Goal: Book appointment/travel/reservation

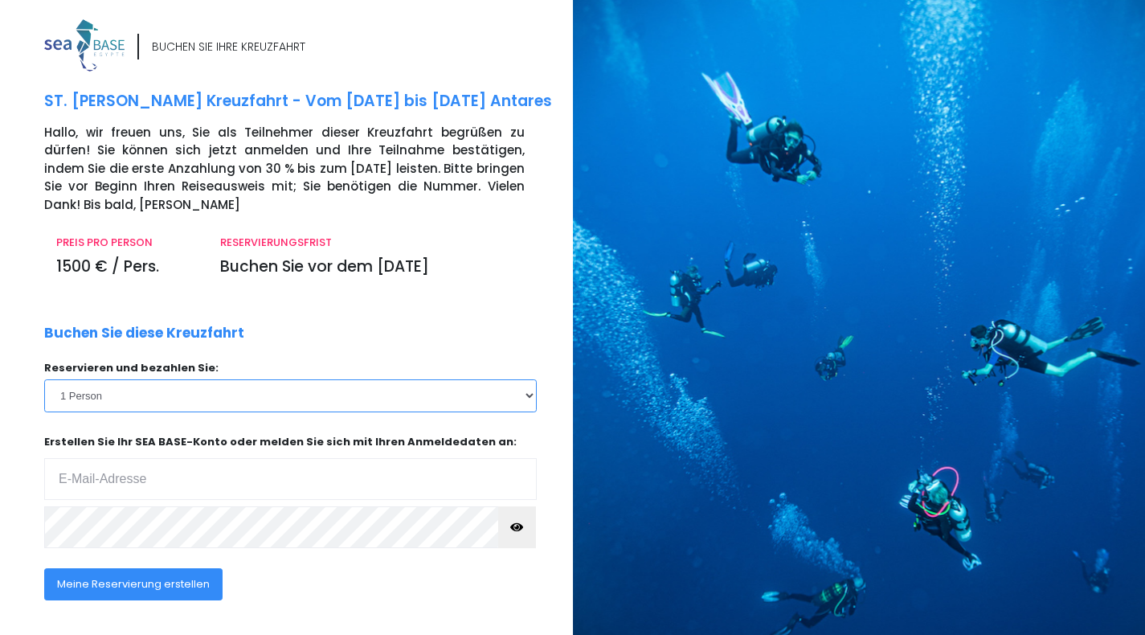
click at [263, 404] on select "1 Person 2 Personen 3 Personen 4 Personen 5 Personen 6 Personen 7 Personen 8 Pe…" at bounding box center [290, 395] width 492 height 32
select select "2"
click at [44, 379] on select "1 Person 2 Personen 3 Personen 4 Personen 5 Personen 6 Personen 7 Personen 8 Pe…" at bounding box center [290, 395] width 492 height 32
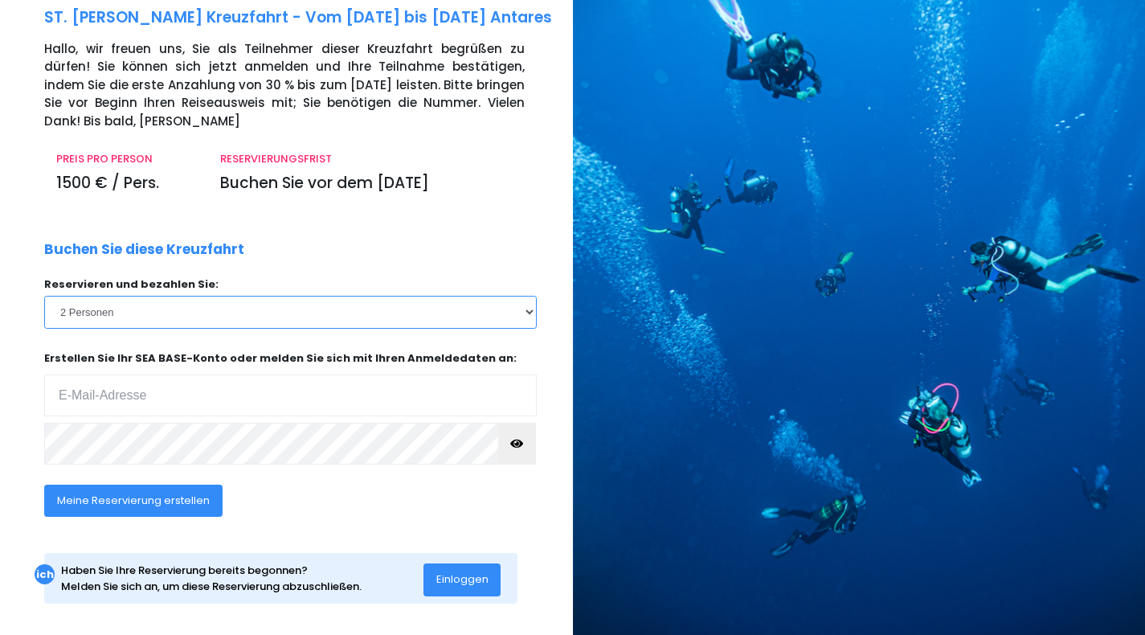
scroll to position [82, 0]
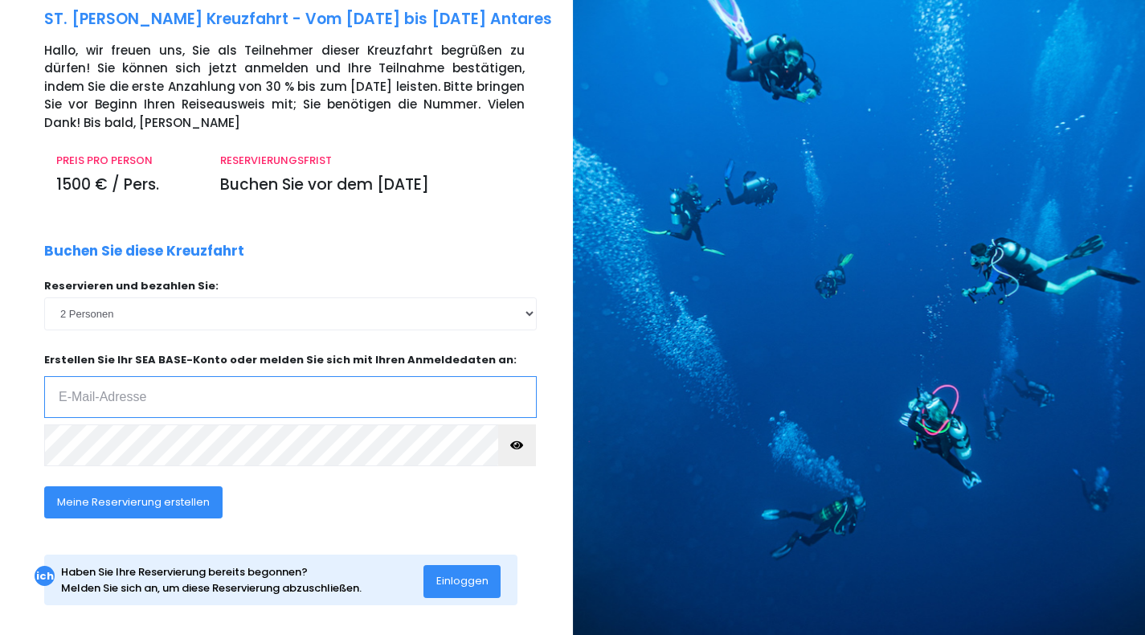
click at [203, 391] on input "email" at bounding box center [290, 397] width 492 height 42
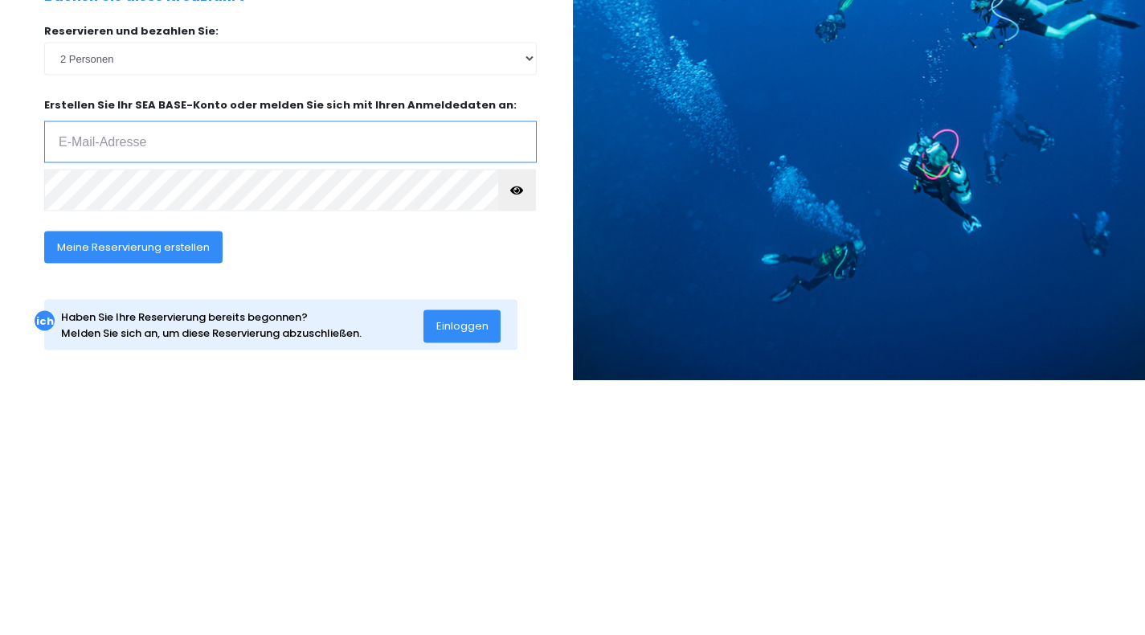
click at [180, 389] on input "email" at bounding box center [290, 397] width 492 height 42
click at [143, 390] on input "email" at bounding box center [290, 397] width 492 height 42
type input "curtackermann@web.de"
click at [520, 445] on icon "button" at bounding box center [516, 445] width 13 height 0
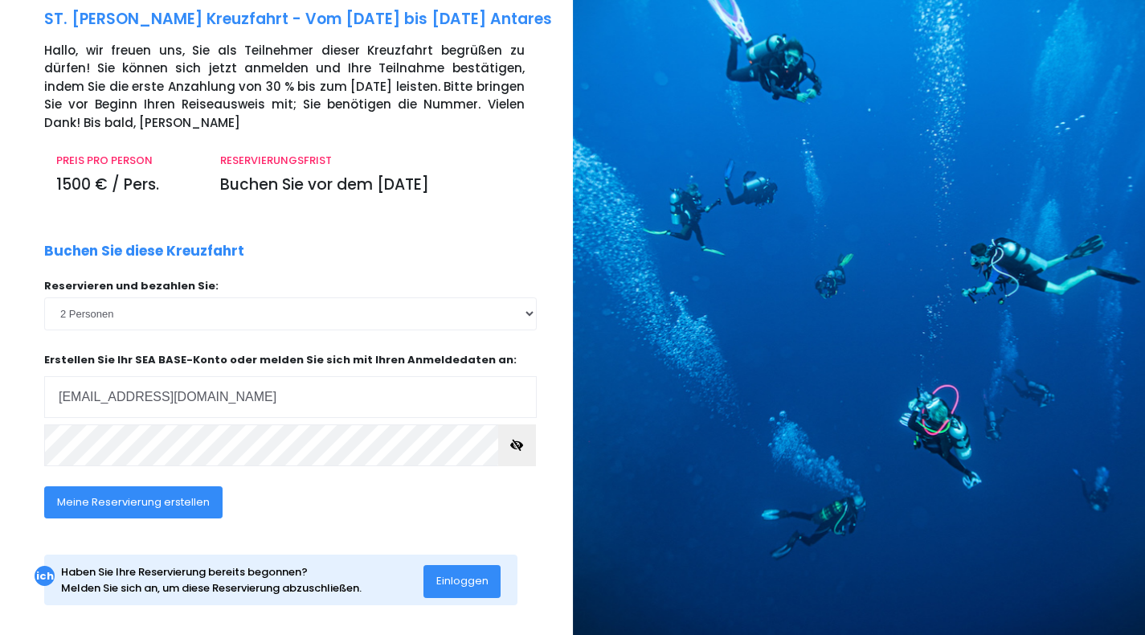
click at [178, 503] on font "Meine Reservierung erstellen" at bounding box center [133, 501] width 153 height 15
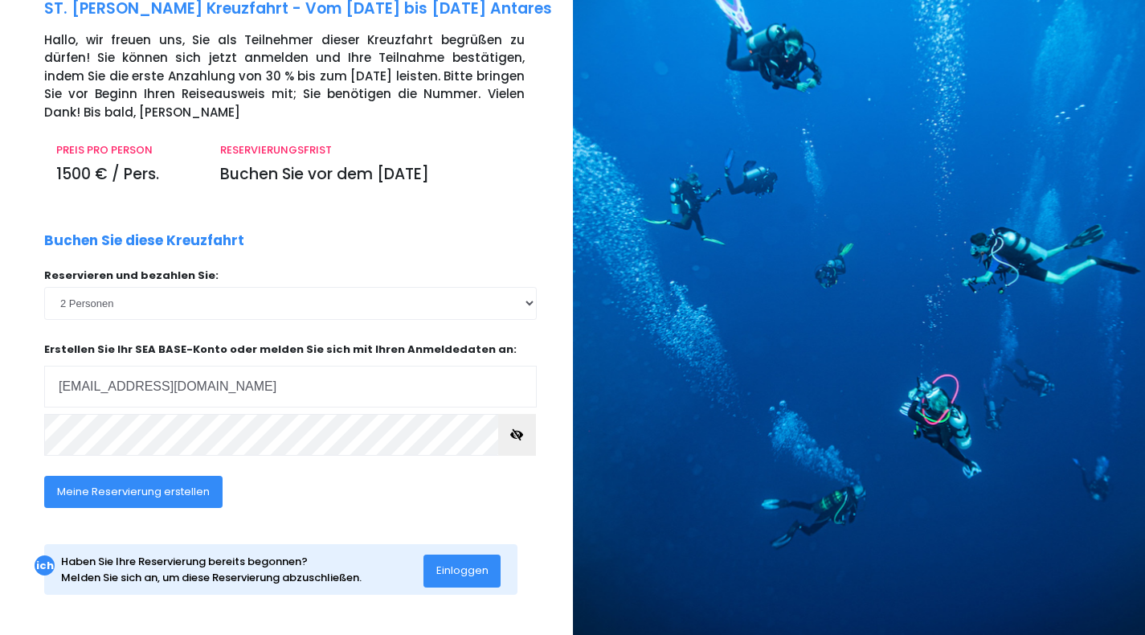
click at [159, 486] on font "Meine Reservierung erstellen" at bounding box center [133, 491] width 153 height 15
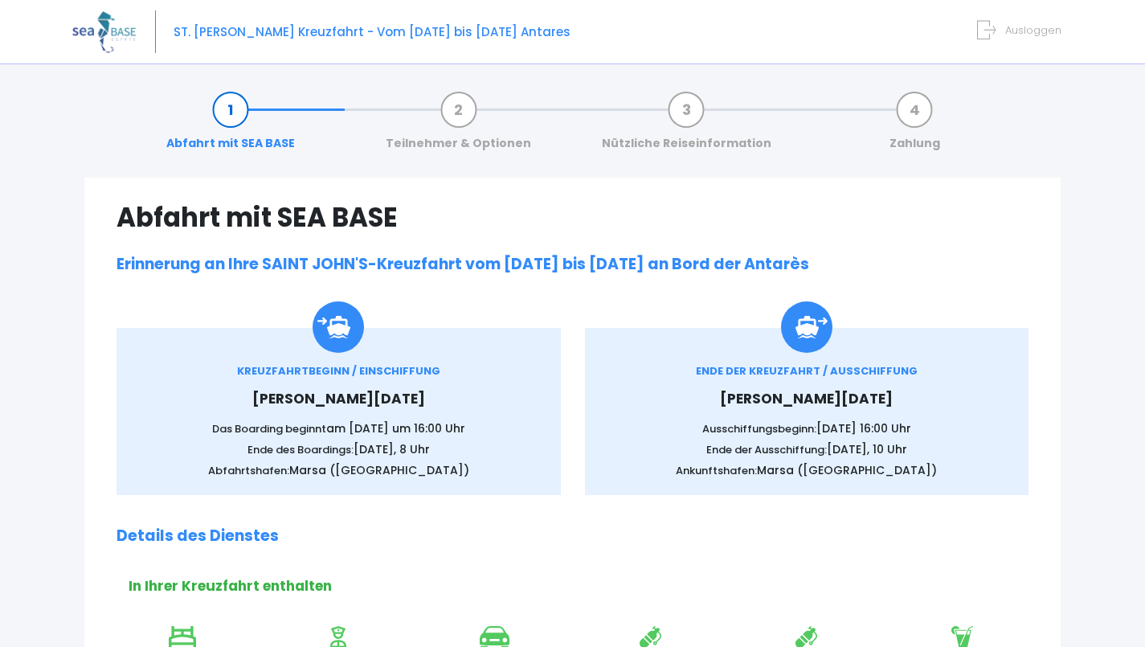
click at [340, 341] on img at bounding box center [337, 326] width 51 height 51
click at [321, 407] on font "[PERSON_NAME][DATE]" at bounding box center [338, 398] width 173 height 19
click at [308, 406] on font "[PERSON_NAME][DATE]" at bounding box center [338, 398] width 173 height 19
click at [324, 341] on img at bounding box center [337, 326] width 51 height 51
click at [394, 373] on font "KREUZFAHRTBEGINN / EINSCHIFFUNG" at bounding box center [338, 370] width 203 height 15
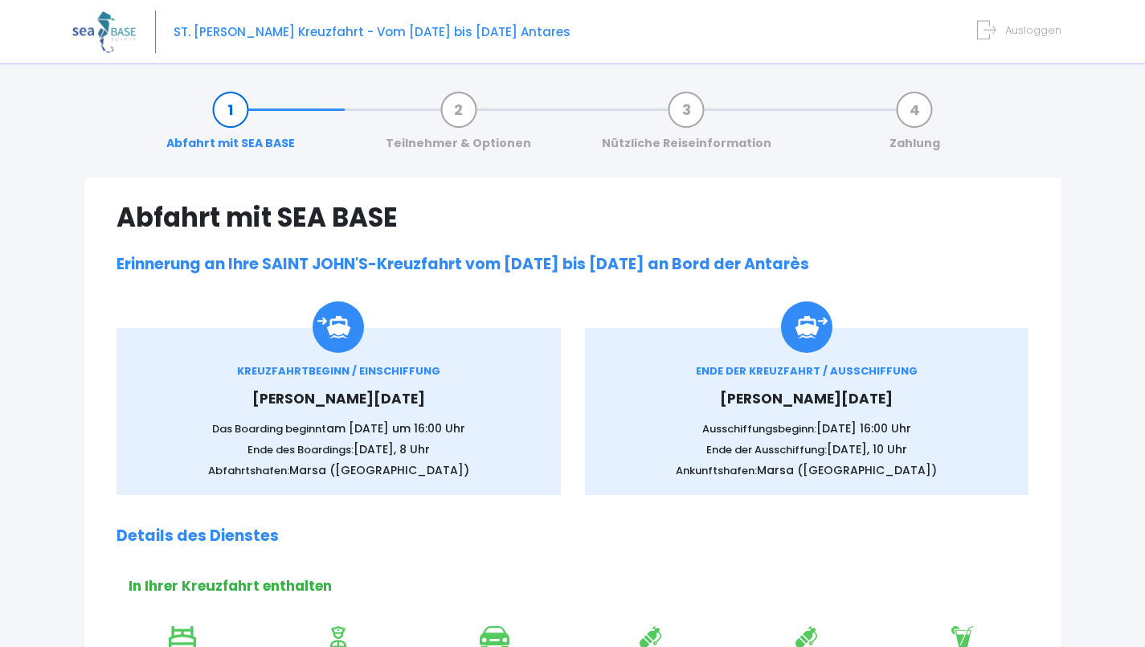
click at [370, 406] on font "[PERSON_NAME][DATE]" at bounding box center [338, 398] width 173 height 19
click at [370, 40] on div "ST. [PERSON_NAME] Kreuzfahrt - Vom [DATE] bis [DATE] Antares Ausloggen" at bounding box center [560, 32] width 976 height 64
click at [453, 27] on font "ST. [PERSON_NAME] Kreuzfahrt - Vom [DATE] bis [DATE] Antares" at bounding box center [371, 31] width 397 height 17
click at [463, 30] on font "ST. [PERSON_NAME] Kreuzfahrt - Vom [DATE] bis [DATE] Antares" at bounding box center [371, 31] width 397 height 17
click at [352, 24] on font "ST. [PERSON_NAME] Kreuzfahrt - Vom [DATE] bis [DATE] Antares" at bounding box center [371, 31] width 397 height 17
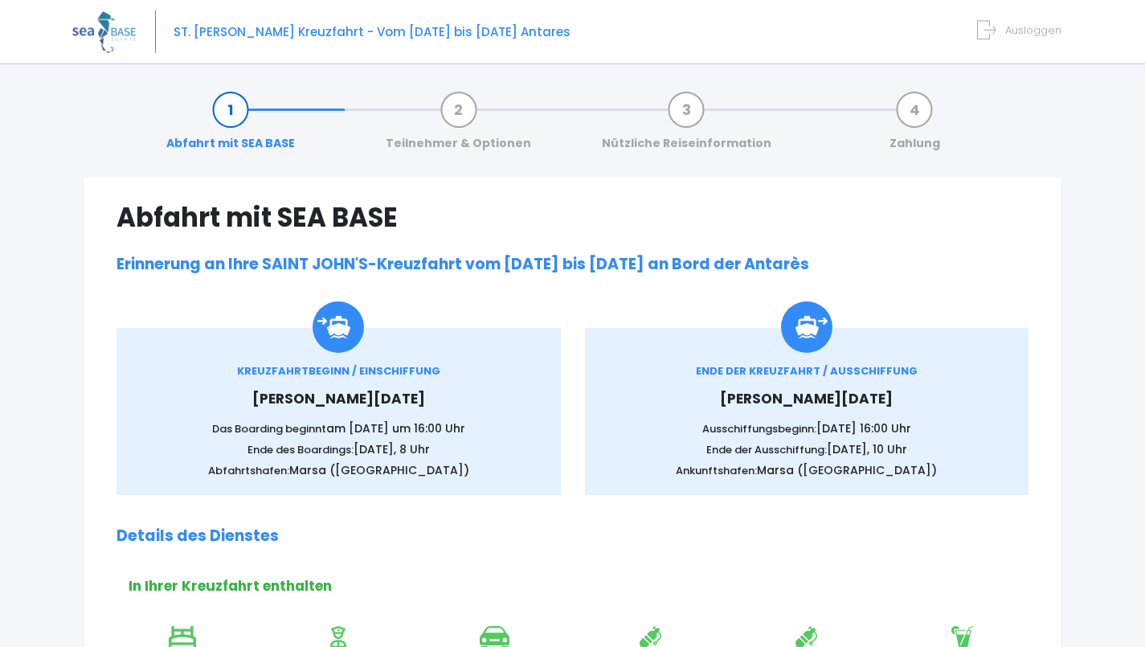
click at [236, 16] on div "ST. [PERSON_NAME] Kreuzfahrt - Vom [DATE] bis [DATE] Antares Ausloggen" at bounding box center [560, 32] width 976 height 64
click at [197, 29] on font "ST. JOHN'S Kreuzfahrt - Vom 19.06.26 bis 26.09.26 Antares" at bounding box center [371, 31] width 397 height 17
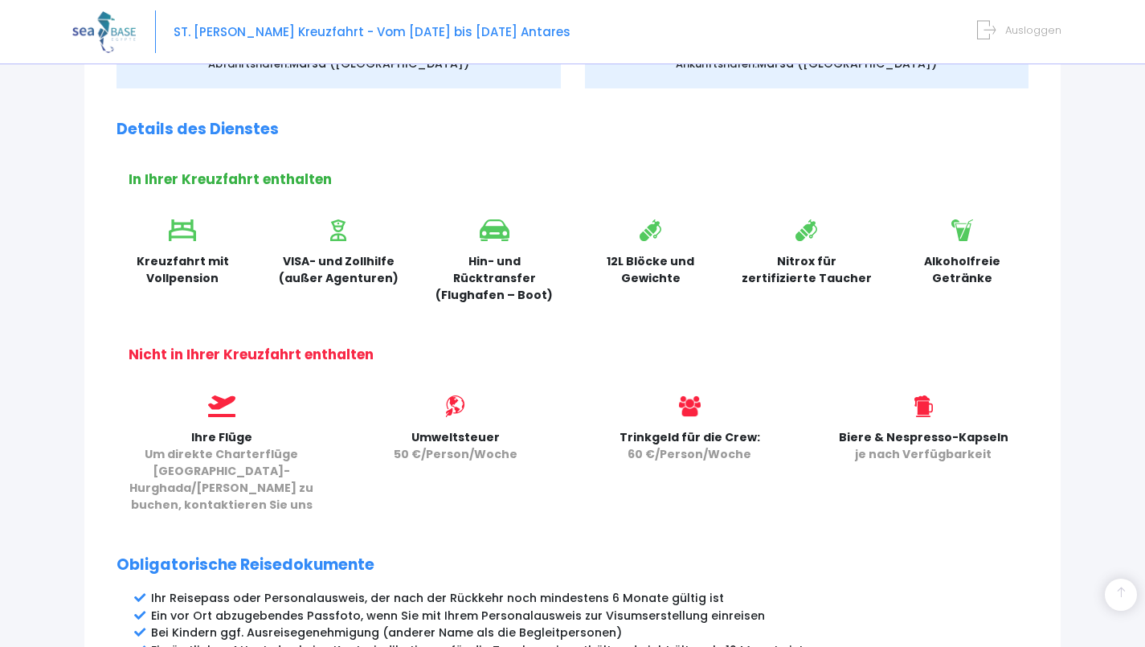
scroll to position [291, 0]
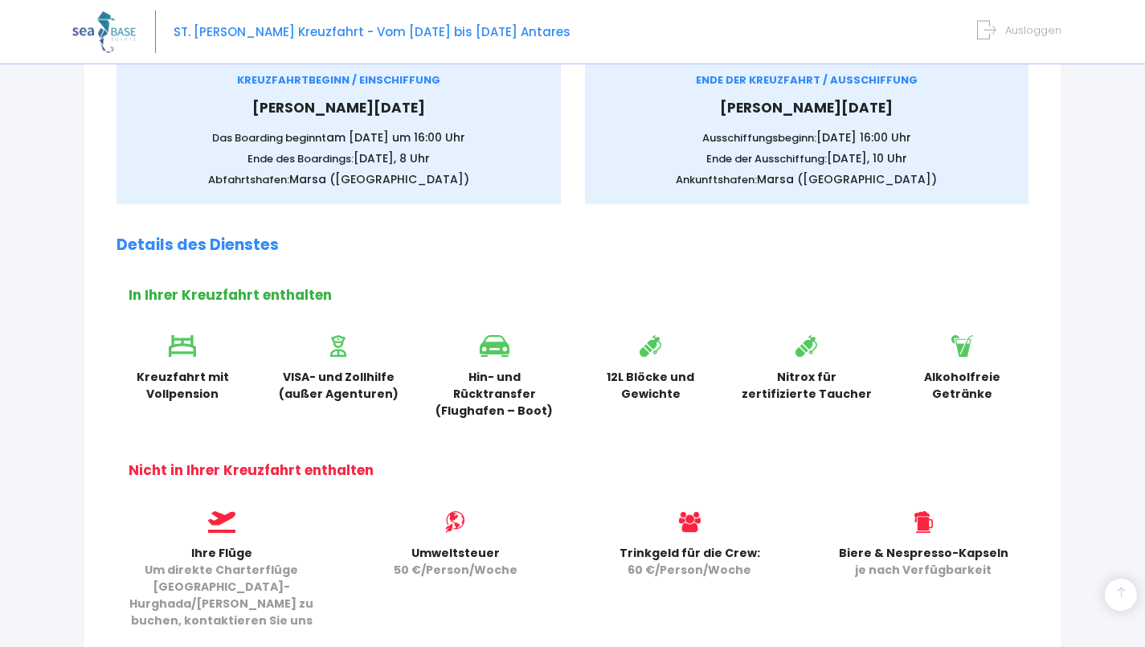
click at [647, 545] on font "Trinkgeld für die Crew:" at bounding box center [689, 553] width 141 height 16
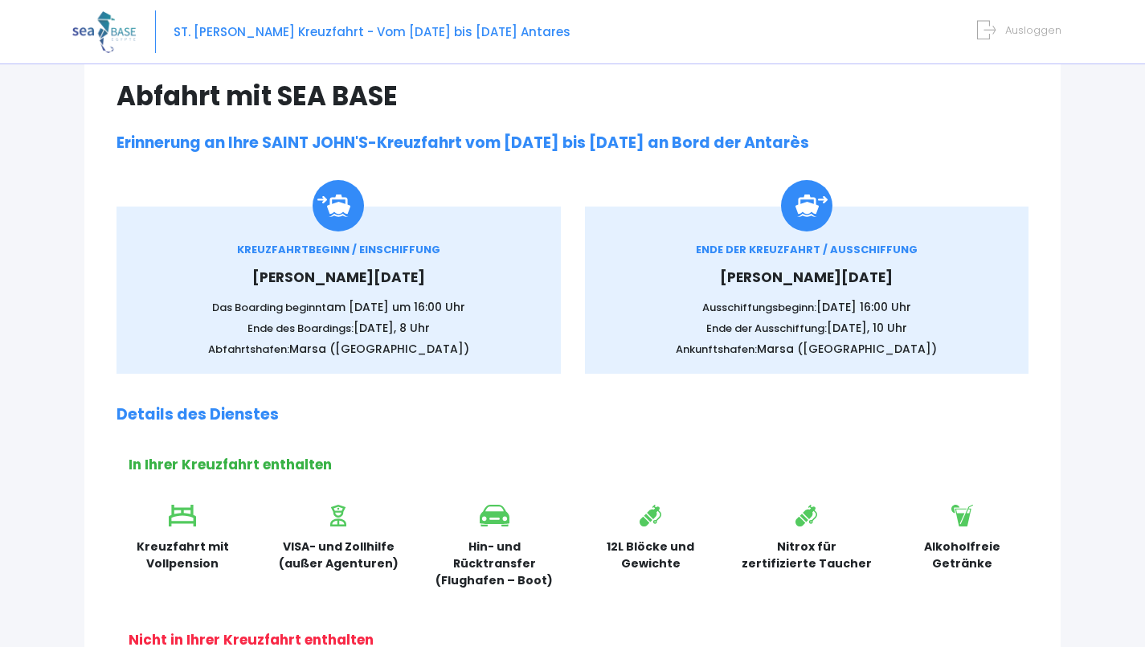
scroll to position [123, 0]
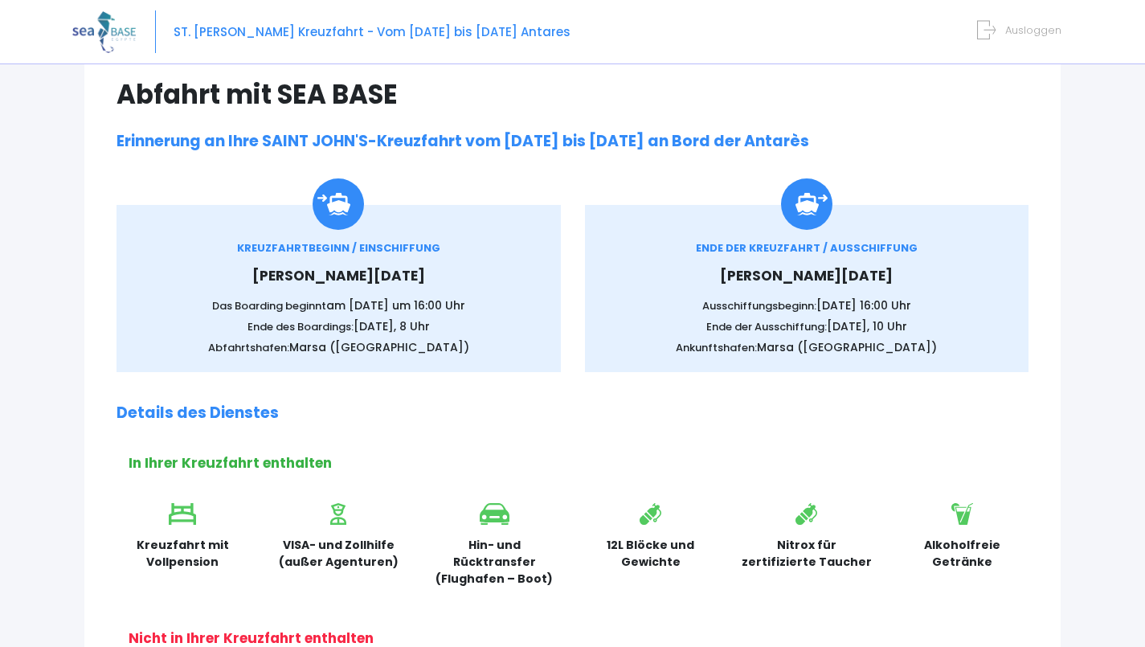
click at [240, 412] on font "Details des Dienstes" at bounding box center [197, 413] width 162 height 22
click at [807, 203] on img at bounding box center [806, 203] width 51 height 51
click at [851, 253] on font "ENDE DER KREUZFAHRT / AUSSCHIFFUNG" at bounding box center [807, 247] width 222 height 15
click at [822, 276] on font "Freitag, 26. Juni 2026" at bounding box center [806, 275] width 173 height 19
click at [809, 195] on img at bounding box center [806, 203] width 51 height 51
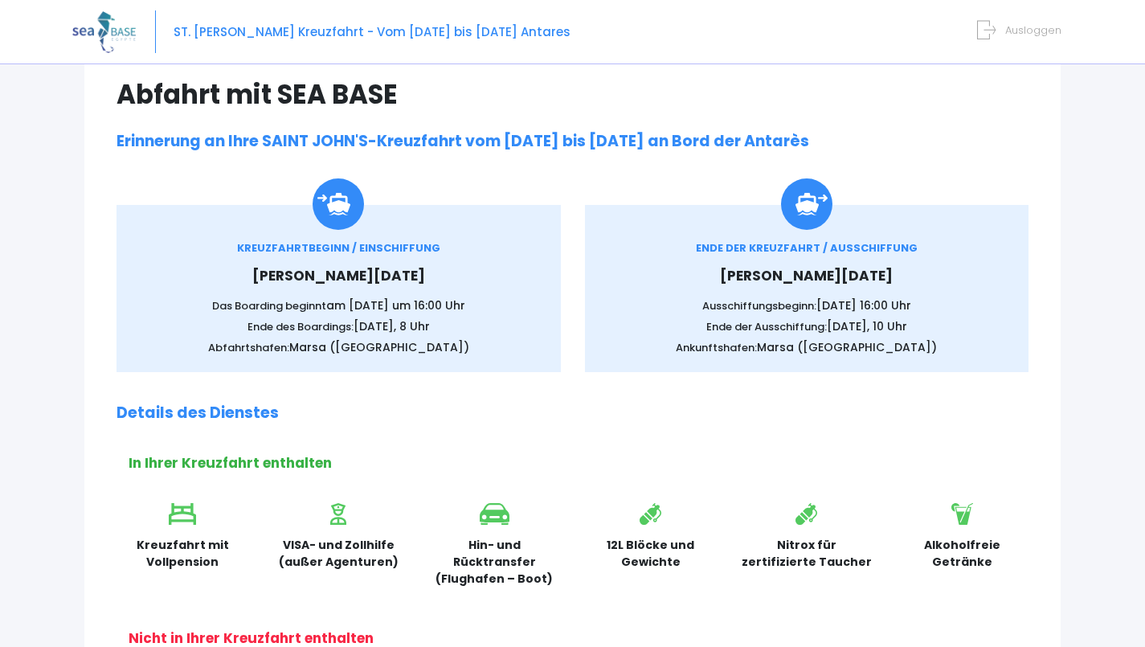
click at [341, 218] on img at bounding box center [337, 203] width 51 height 51
click at [340, 259] on div "KREUZFAHRTBEGINN / EINSCHIFFUNG Freitag, 19. Juni 2026 Das Boarding beginnt am …" at bounding box center [339, 298] width 396 height 116
click at [358, 260] on div "KREUZFAHRTBEGINN / EINSCHIFFUNG Freitag, 19. Juni 2026 Das Boarding beginnt am …" at bounding box center [339, 298] width 396 height 116
click at [378, 238] on div "KREUZFAHRTBEGINN / EINSCHIFFUNG Freitag, 19. Juni 2026 Das Boarding beginnt am …" at bounding box center [338, 288] width 444 height 167
click at [371, 263] on div "KREUZFAHRTBEGINN / EINSCHIFFUNG Freitag, 19. Juni 2026 Das Boarding beginnt am …" at bounding box center [339, 298] width 396 height 116
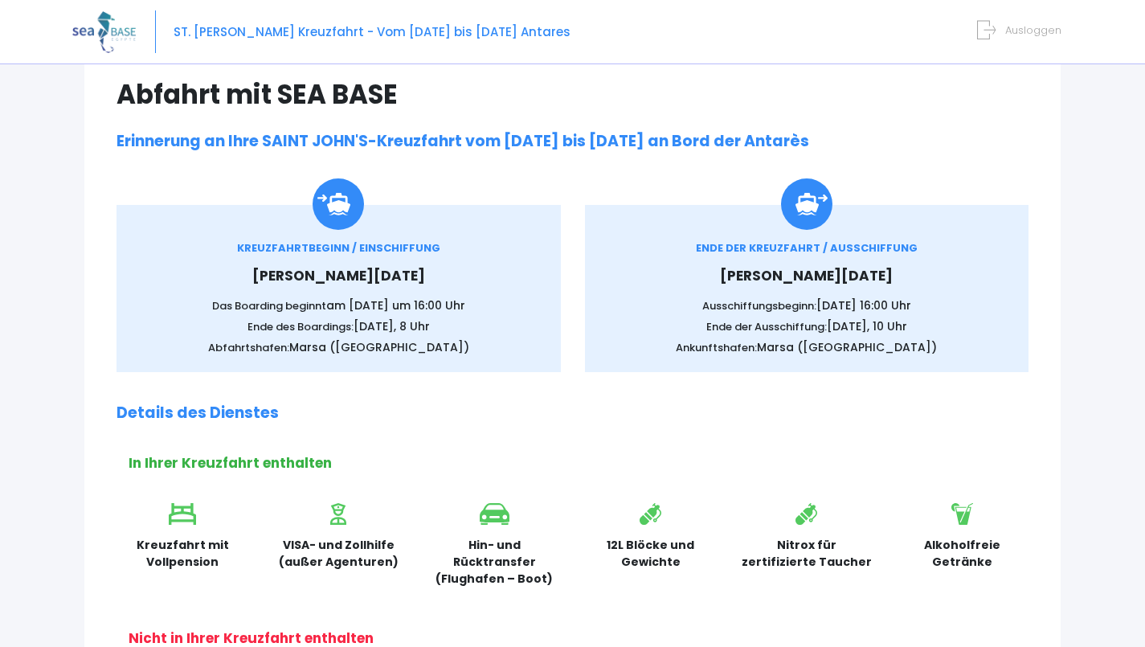
click at [348, 332] on font "Ende des Boardings:" at bounding box center [300, 326] width 106 height 15
click at [379, 27] on font "ST. JOHN'S Kreuzfahrt - Vom 19.06.26 bis 26.09.26 Antares" at bounding box center [371, 31] width 397 height 17
click at [348, 21] on div "ST. JOHN'S Kreuzfahrt - Vom 19.06.26 bis 26.09.26 Antares Ausloggen" at bounding box center [560, 32] width 976 height 64
click at [338, 25] on font "ST. JOHN'S Kreuzfahrt - Vom 19.06.26 bis 26.09.26 Antares" at bounding box center [371, 31] width 397 height 17
click at [332, 23] on font "ST. JOHN'S Kreuzfahrt - Vom 19.06.26 bis 26.09.26 Antares" at bounding box center [371, 31] width 397 height 17
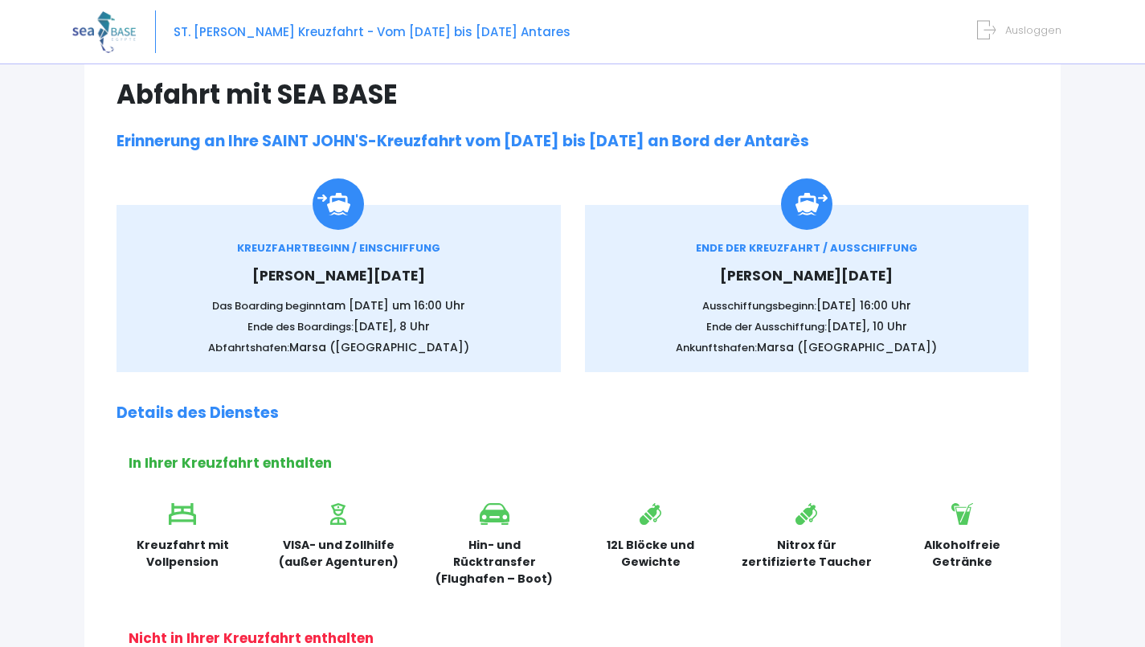
click at [348, 27] on font "ST. JOHN'S Kreuzfahrt - Vom 19.06.26 bis 26.09.26 Antares" at bounding box center [371, 31] width 397 height 17
click at [349, 29] on font "ST. JOHN'S Kreuzfahrt - Vom 19.06.26 bis 26.09.26 Antares" at bounding box center [371, 31] width 397 height 17
click at [233, 28] on font "ST. JOHN'S Kreuzfahrt - Vom 19.06.26 bis 26.09.26 Antares" at bounding box center [371, 31] width 397 height 17
click at [214, 23] on font "ST. JOHN'S Kreuzfahrt - Vom 19.06.26 bis 26.09.26 Antares" at bounding box center [371, 31] width 397 height 17
click at [212, 25] on font "ST. JOHN'S Kreuzfahrt - Vom 19.06.26 bis 26.09.26 Antares" at bounding box center [371, 31] width 397 height 17
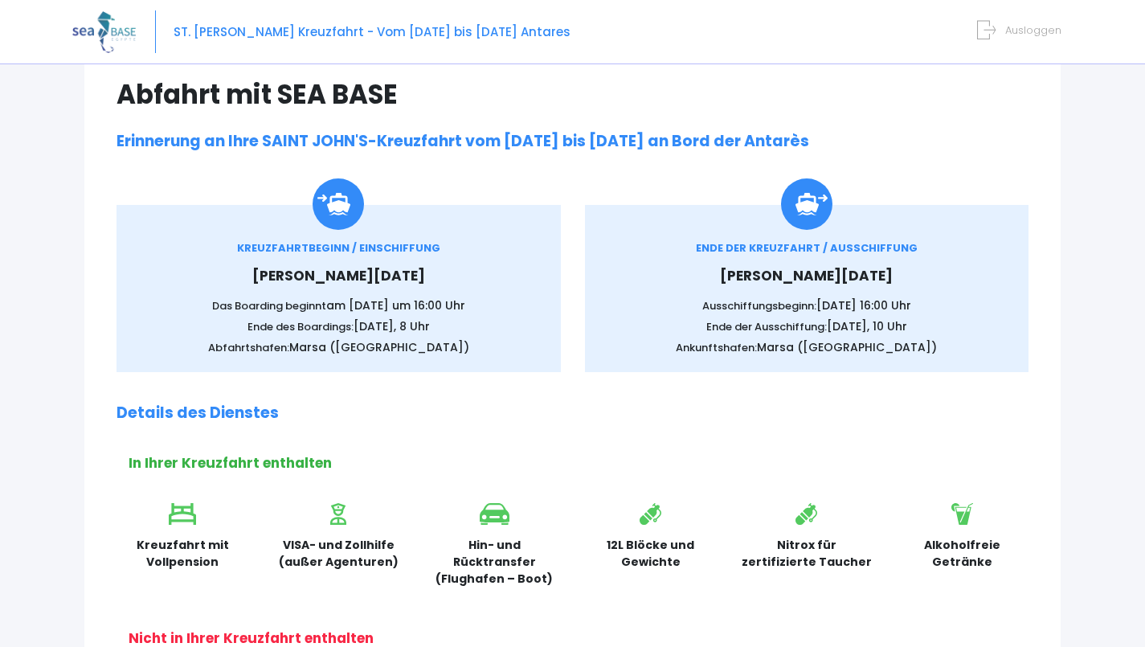
click at [211, 27] on font "ST. JOHN'S Kreuzfahrt - Vom 19.06.26 bis 26.09.26 Antares" at bounding box center [371, 31] width 397 height 17
click at [97, 27] on img at bounding box center [103, 31] width 63 height 41
click at [403, 250] on font "KREUZFAHRTBEGINN / EINSCHIFFUNG" at bounding box center [338, 247] width 203 height 15
click at [520, 282] on p "Freitag, 19. Juni 2026" at bounding box center [339, 276] width 396 height 21
click at [751, 342] on font "Ankunftshafen:" at bounding box center [716, 347] width 81 height 15
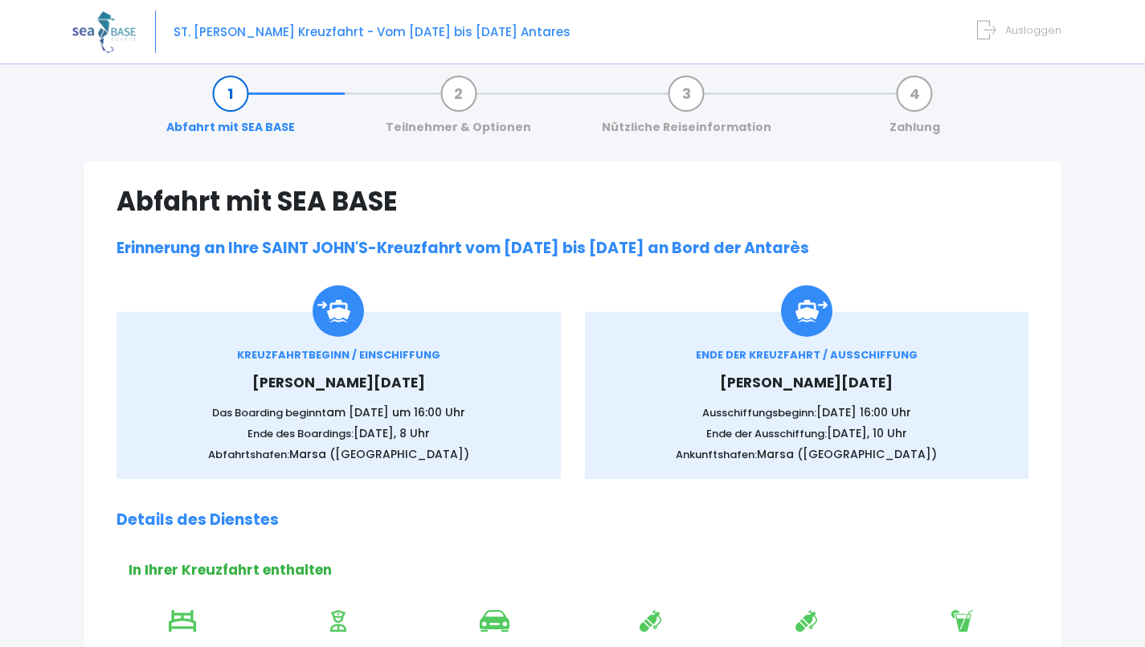
scroll to position [0, 0]
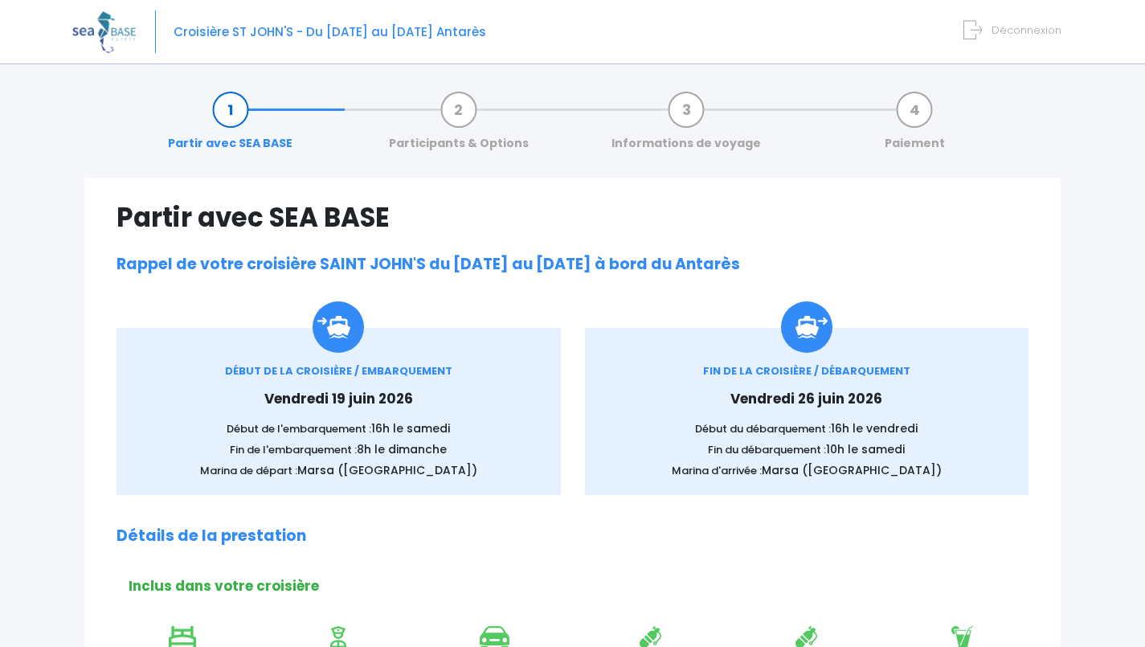
click at [223, 108] on link "Partir avec SEA BASE" at bounding box center [230, 126] width 141 height 51
click at [251, 136] on link "Partir avec SEA BASE" at bounding box center [230, 126] width 141 height 51
click at [235, 105] on link "Partir avec SEA BASE" at bounding box center [230, 126] width 141 height 51
click at [222, 115] on link "Partir avec SEA BASE" at bounding box center [230, 126] width 141 height 51
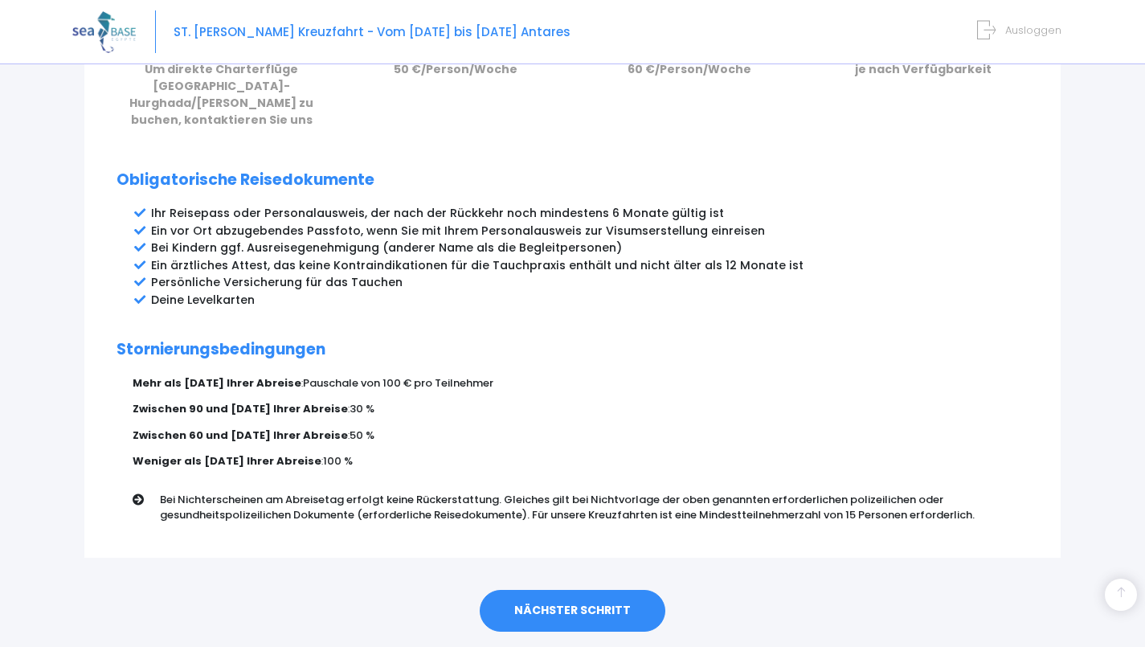
scroll to position [806, 0]
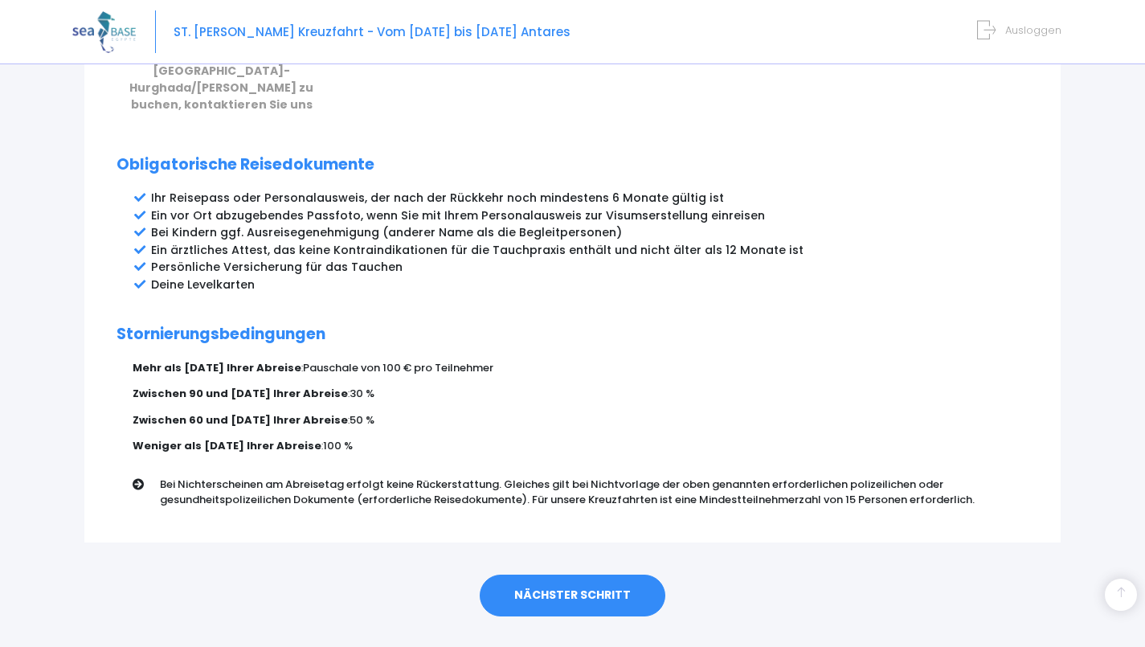
click at [610, 574] on link "NÄCHSTER SCHRITT" at bounding box center [573, 595] width 186 height 42
click at [585, 586] on font "NÄCHSTER SCHRITT" at bounding box center [572, 594] width 116 height 16
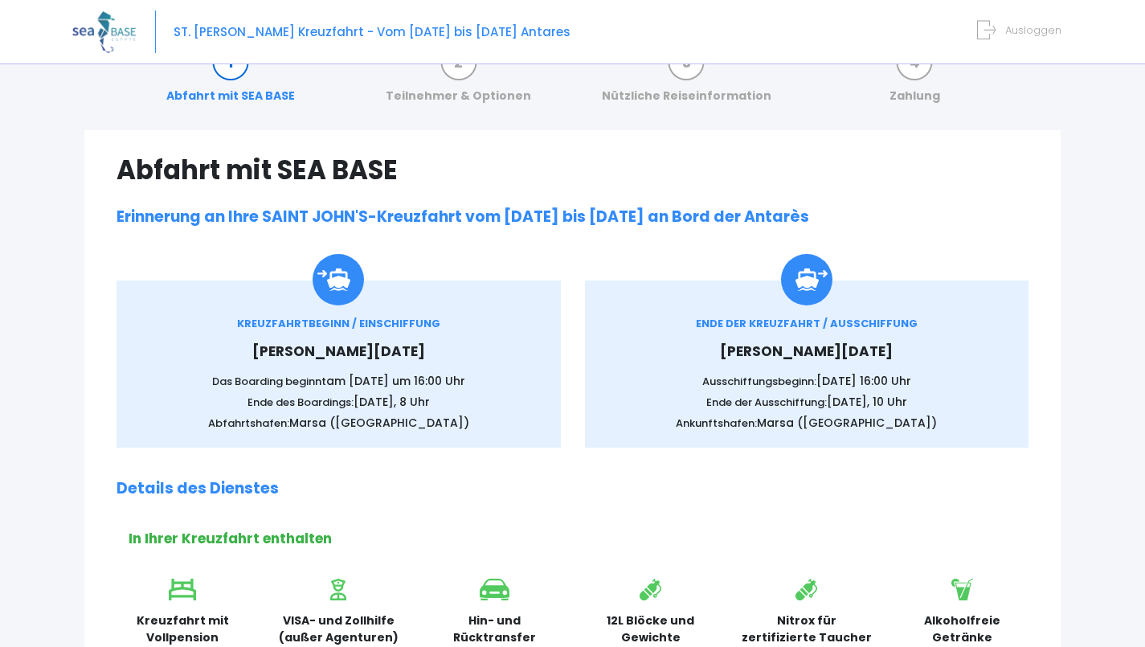
scroll to position [0, 0]
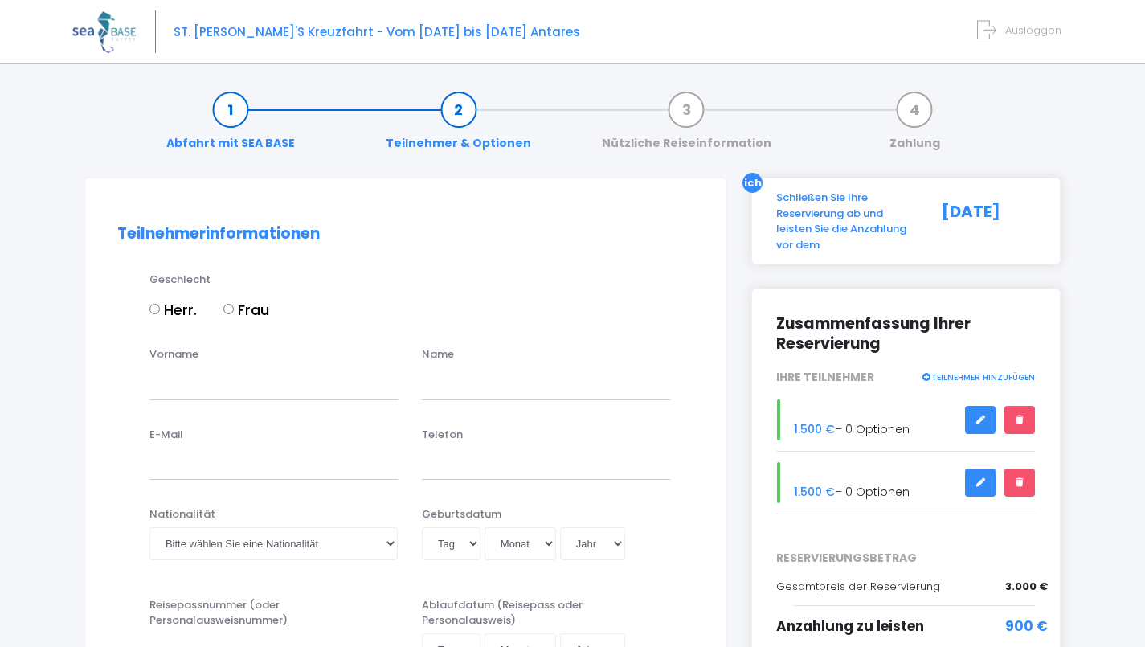
click at [999, 213] on font "[DATE]" at bounding box center [970, 211] width 59 height 22
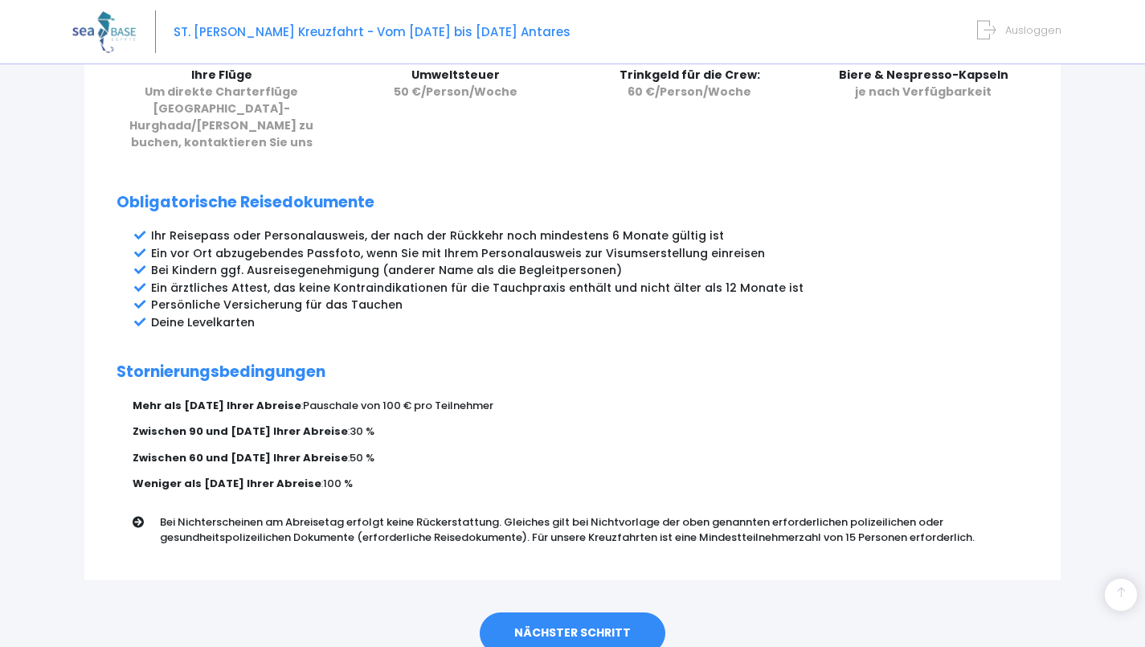
scroll to position [806, 0]
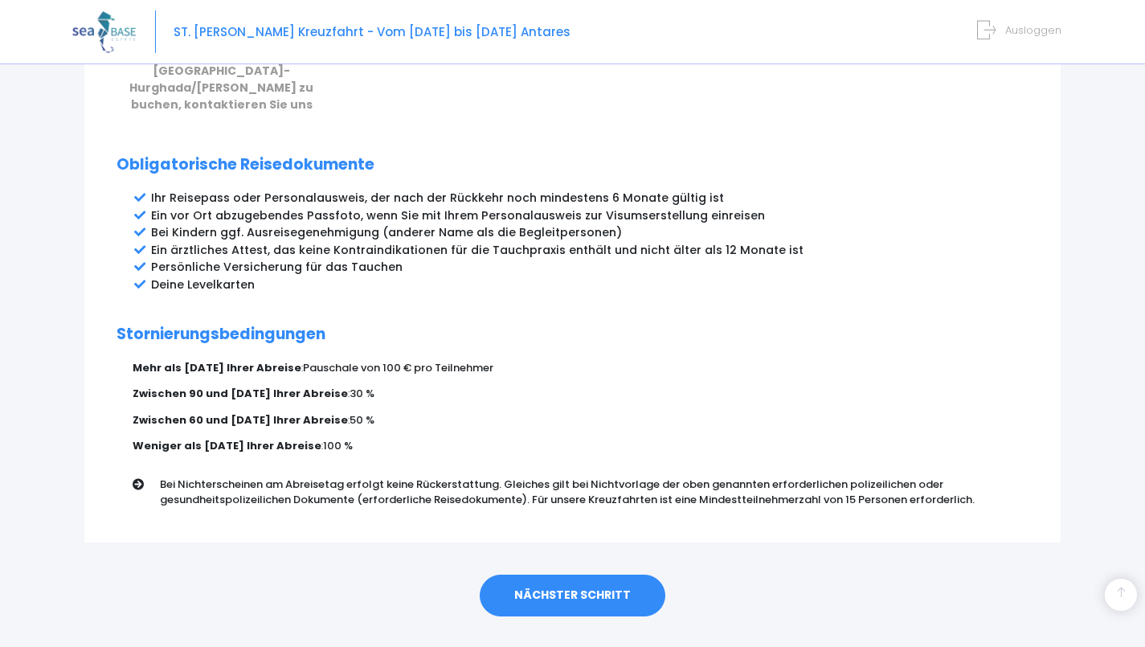
click at [614, 586] on font "NÄCHSTER SCHRITT" at bounding box center [572, 594] width 116 height 16
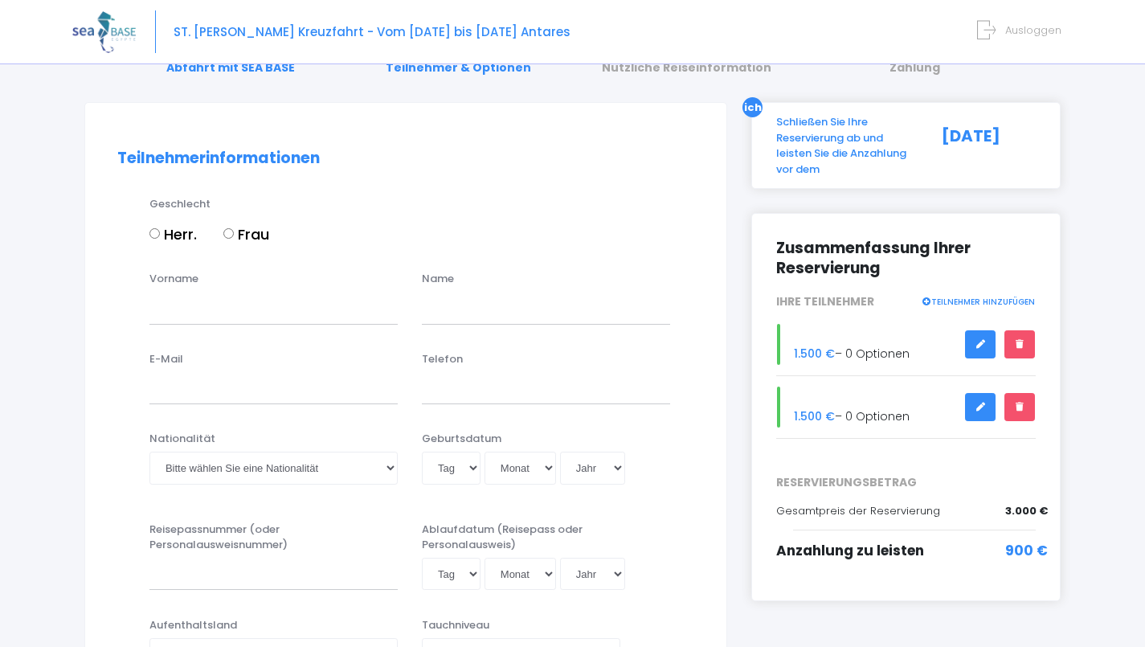
scroll to position [76, 0]
click at [975, 343] on icon at bounding box center [979, 343] width 11 height 0
click at [1010, 301] on font "TEILNEHMER HINZUFÜGEN" at bounding box center [983, 301] width 104 height 12
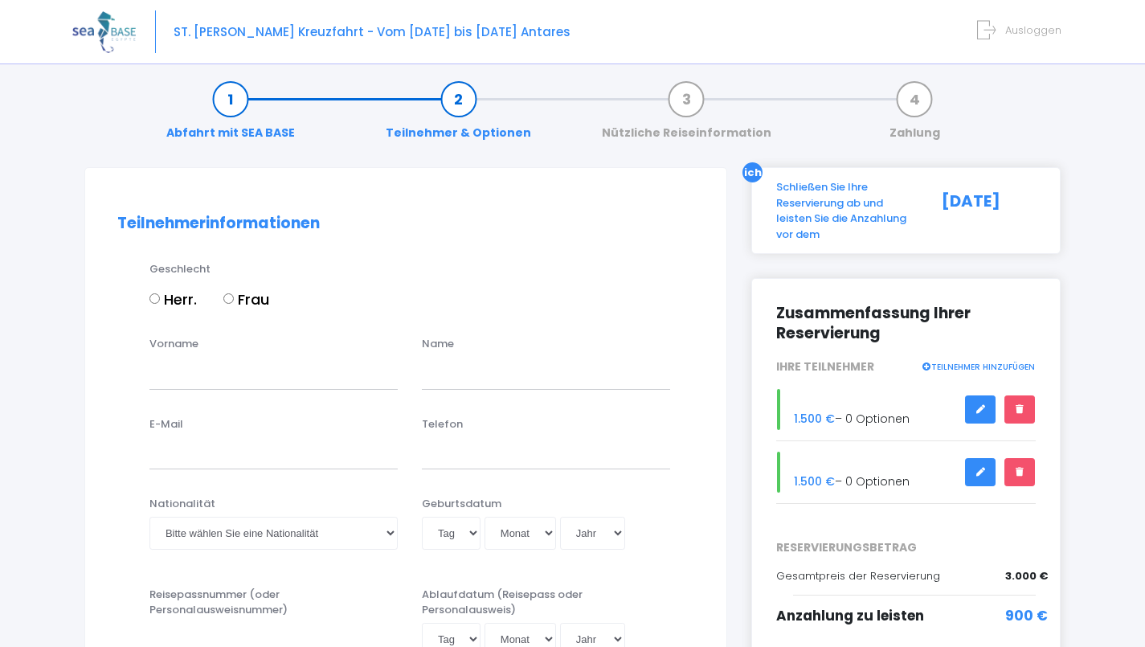
scroll to position [10, 0]
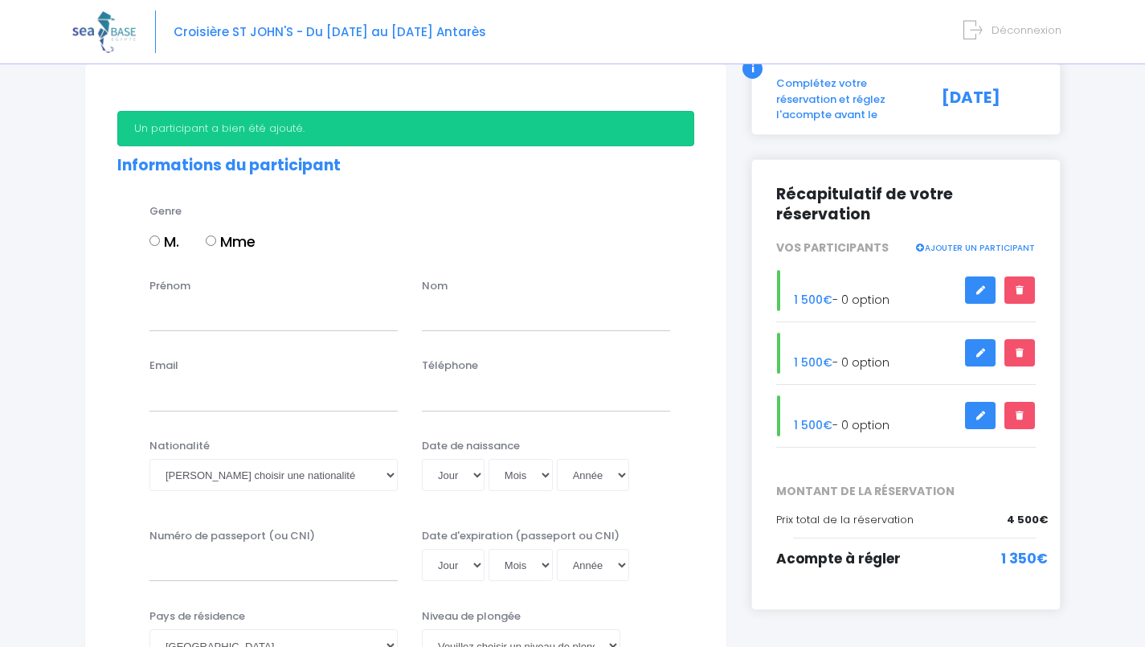
scroll to position [113, 0]
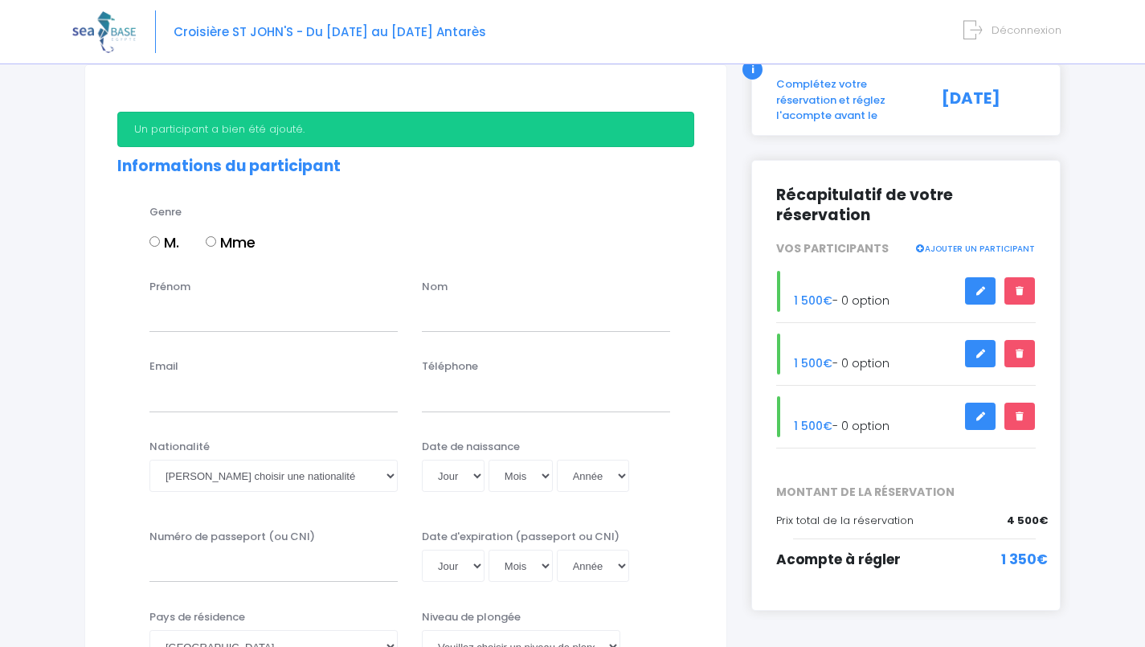
click at [1019, 291] on icon at bounding box center [1019, 291] width 11 height 0
click at [1019, 353] on icon at bounding box center [1019, 353] width 11 height 0
click at [1022, 426] on link at bounding box center [1019, 416] width 31 height 28
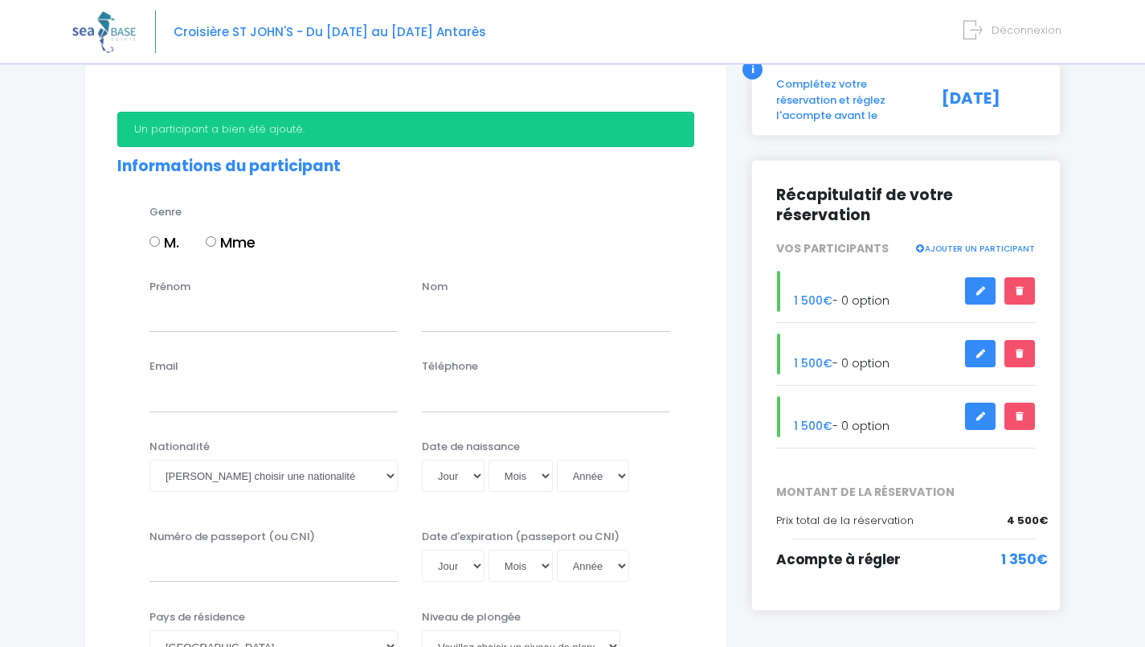
click at [1013, 423] on link at bounding box center [1019, 416] width 31 height 28
